Goal: Task Accomplishment & Management: Use online tool/utility

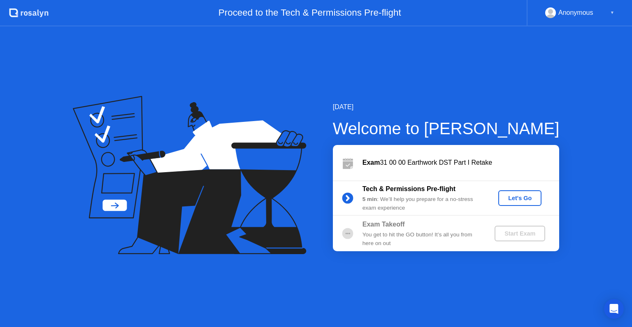
click at [511, 195] on div "Let's Go" at bounding box center [519, 198] width 37 height 7
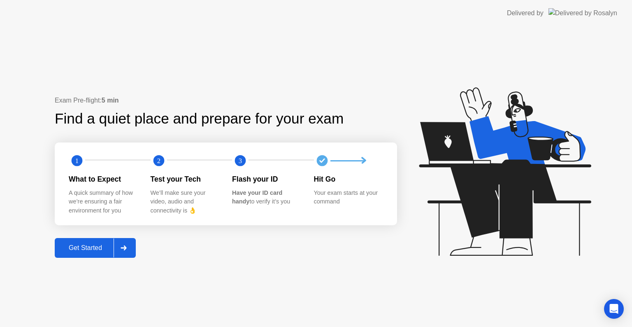
click at [74, 245] on div "Get Started" at bounding box center [85, 247] width 56 height 7
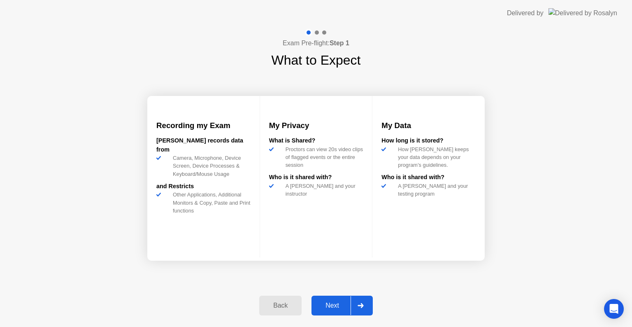
click at [342, 302] on div "Next" at bounding box center [332, 305] width 37 height 7
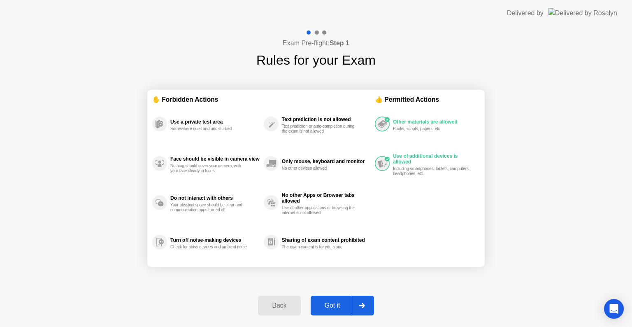
click at [342, 302] on div "Got it" at bounding box center [332, 305] width 39 height 7
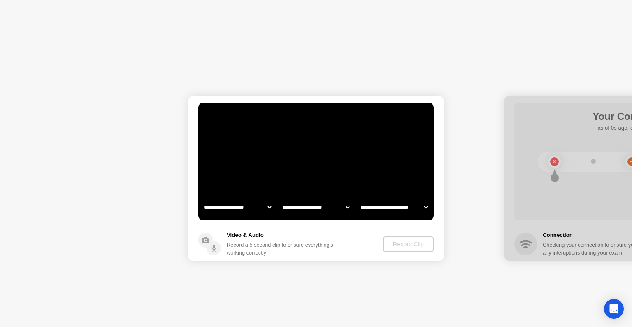
select select "**********"
select select "*******"
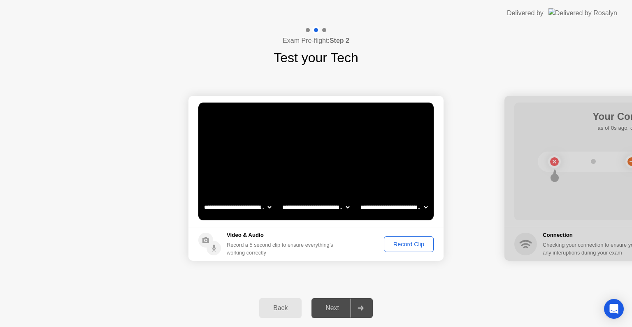
click at [270, 206] on select "**********" at bounding box center [237, 207] width 70 height 16
select select "**********"
click at [202, 199] on select "**********" at bounding box center [237, 207] width 70 height 16
click at [332, 311] on div "Next" at bounding box center [332, 307] width 37 height 7
click at [417, 241] on div "Record Clip" at bounding box center [409, 244] width 44 height 7
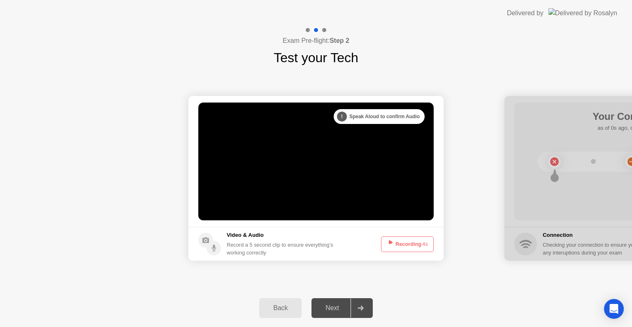
click at [417, 239] on button "Recording 4s" at bounding box center [407, 244] width 53 height 16
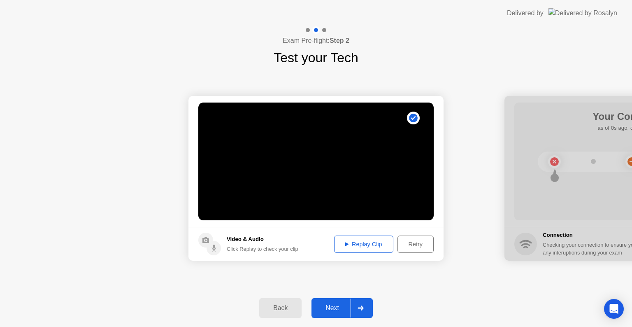
click at [369, 243] on div "Replay Clip" at bounding box center [363, 244] width 53 height 7
click at [326, 305] on div "Next" at bounding box center [332, 307] width 37 height 7
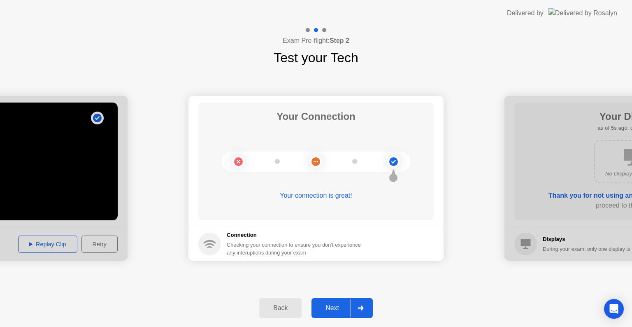
click at [338, 304] on div "Next" at bounding box center [332, 307] width 37 height 7
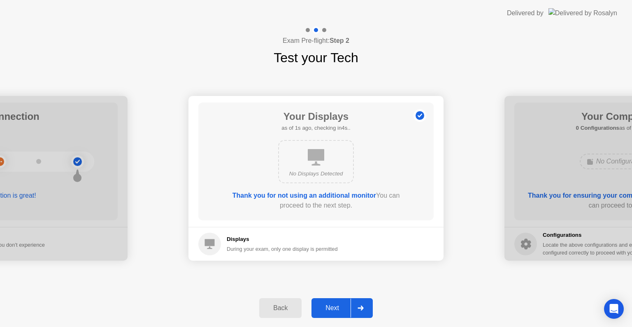
click at [338, 304] on div "Next" at bounding box center [332, 307] width 37 height 7
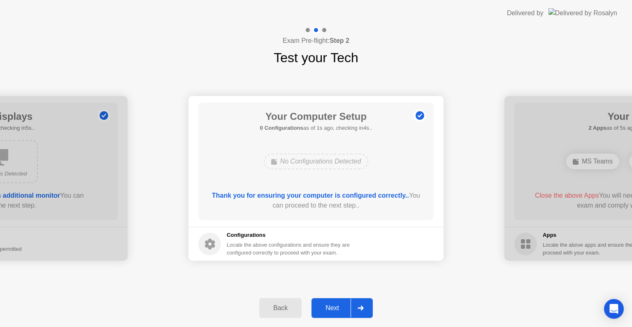
click at [336, 306] on div "Next" at bounding box center [332, 307] width 37 height 7
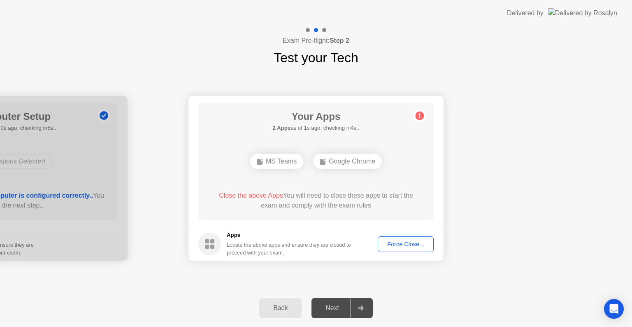
click at [399, 247] on div "Force Close..." at bounding box center [405, 244] width 50 height 7
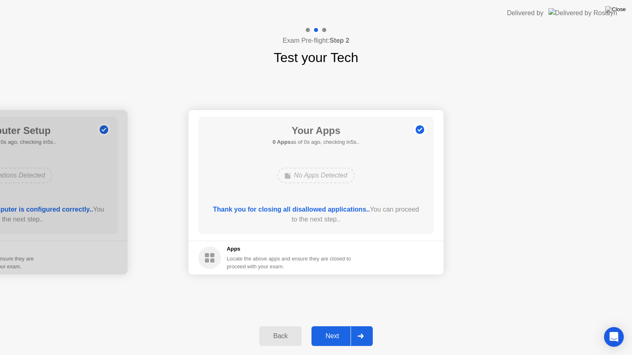
click at [342, 326] on div "Next" at bounding box center [332, 336] width 37 height 7
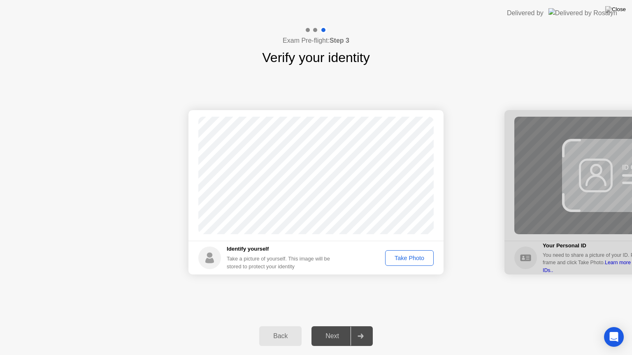
click at [338, 326] on div "Next" at bounding box center [332, 336] width 37 height 7
click at [401, 255] on div "Take Photo" at bounding box center [409, 258] width 43 height 7
click at [333, 326] on div "Next" at bounding box center [332, 336] width 37 height 7
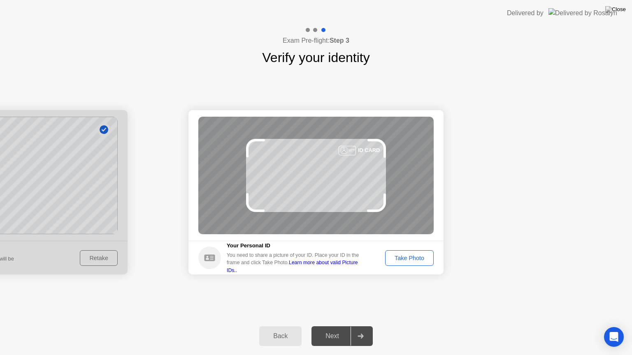
click at [416, 258] on div "Take Photo" at bounding box center [409, 258] width 43 height 7
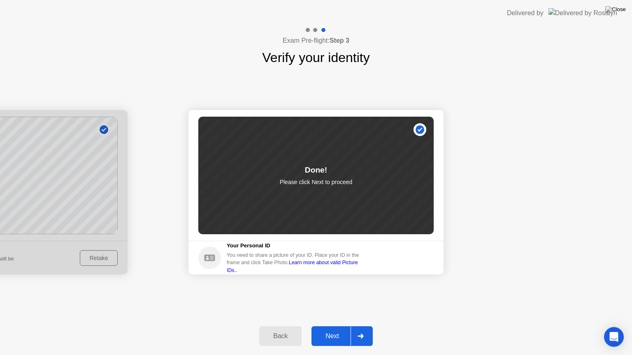
click at [322, 326] on div "Next" at bounding box center [332, 336] width 37 height 7
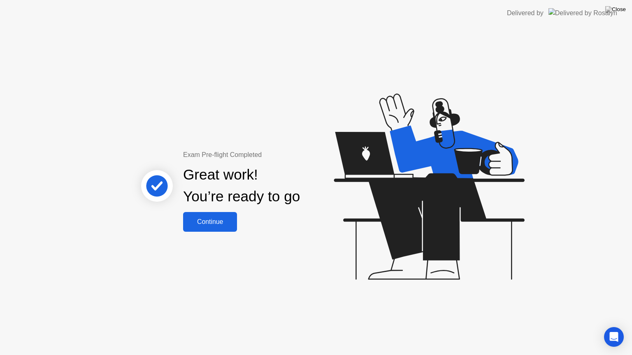
click at [216, 218] on div "Continue" at bounding box center [210, 221] width 49 height 7
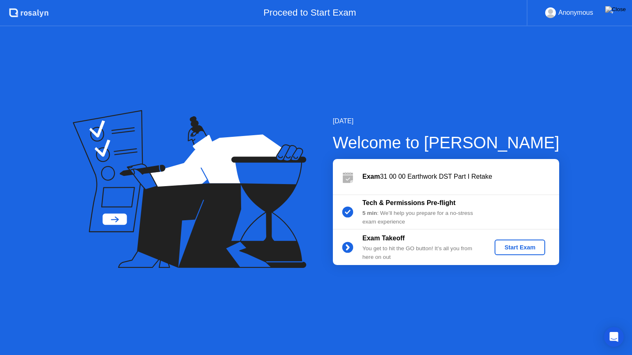
click at [513, 250] on div "Start Exam" at bounding box center [520, 247] width 44 height 7
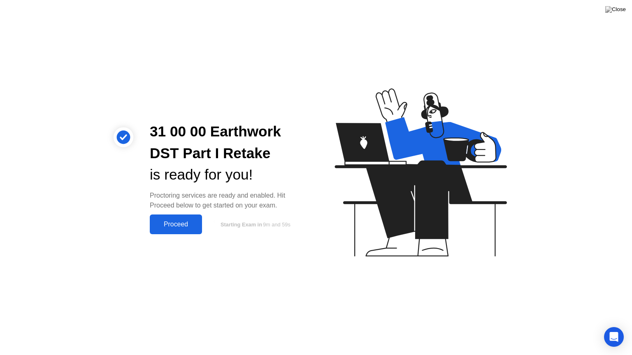
click at [178, 228] on div "Proceed" at bounding box center [175, 224] width 47 height 7
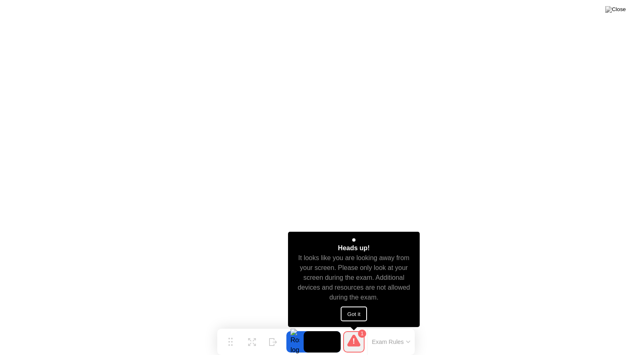
click at [361, 316] on button "Got it" at bounding box center [354, 314] width 26 height 15
